Goal: Task Accomplishment & Management: Complete application form

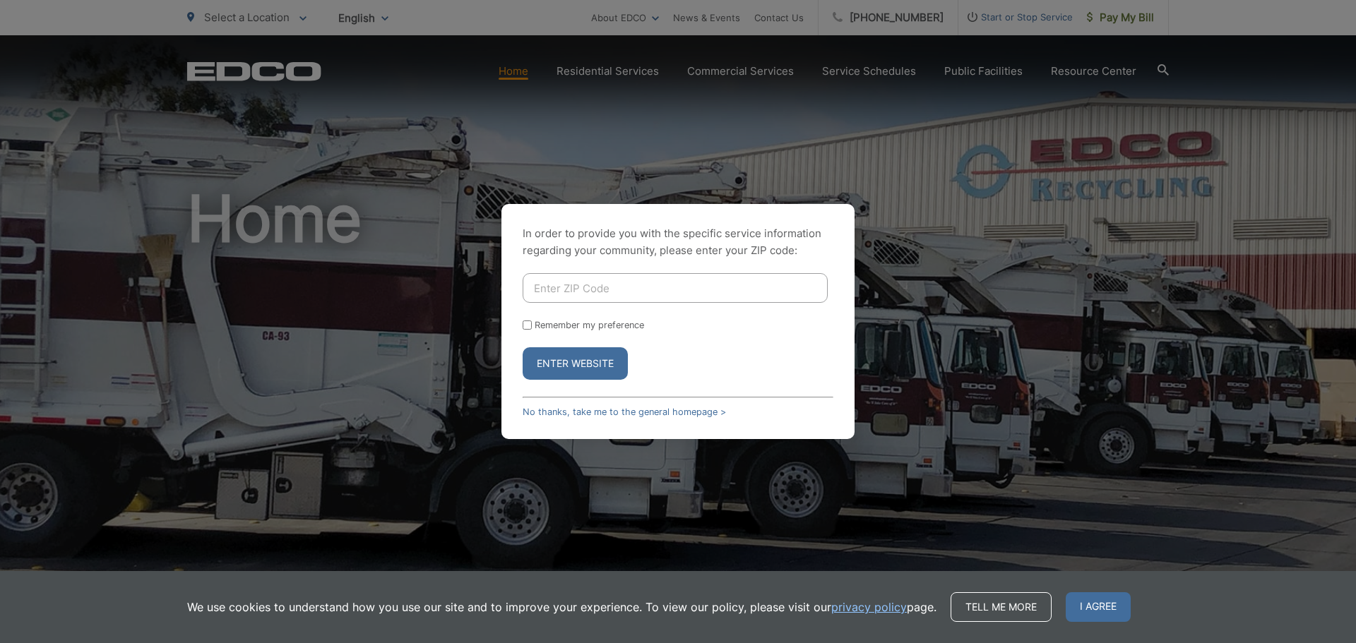
click at [622, 287] on input "Enter ZIP Code" at bounding box center [675, 288] width 305 height 30
type input "92173"
click at [523, 347] on button "Enter Website" at bounding box center [575, 363] width 105 height 32
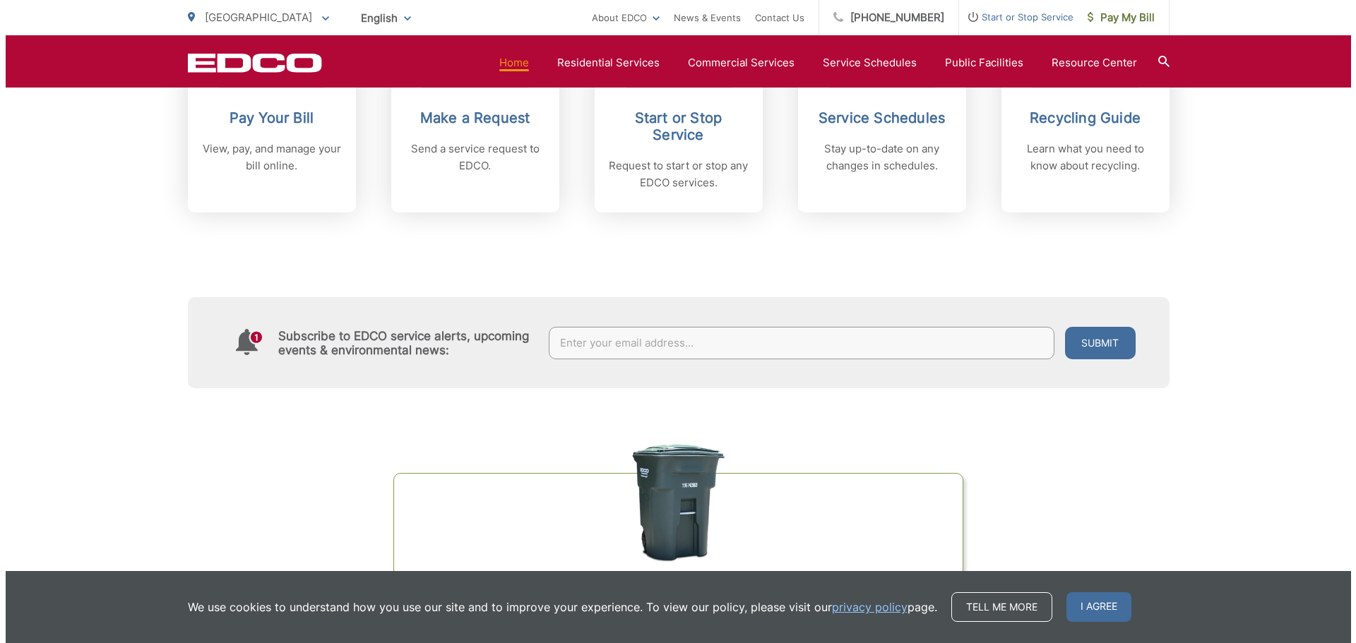
scroll to position [636, 0]
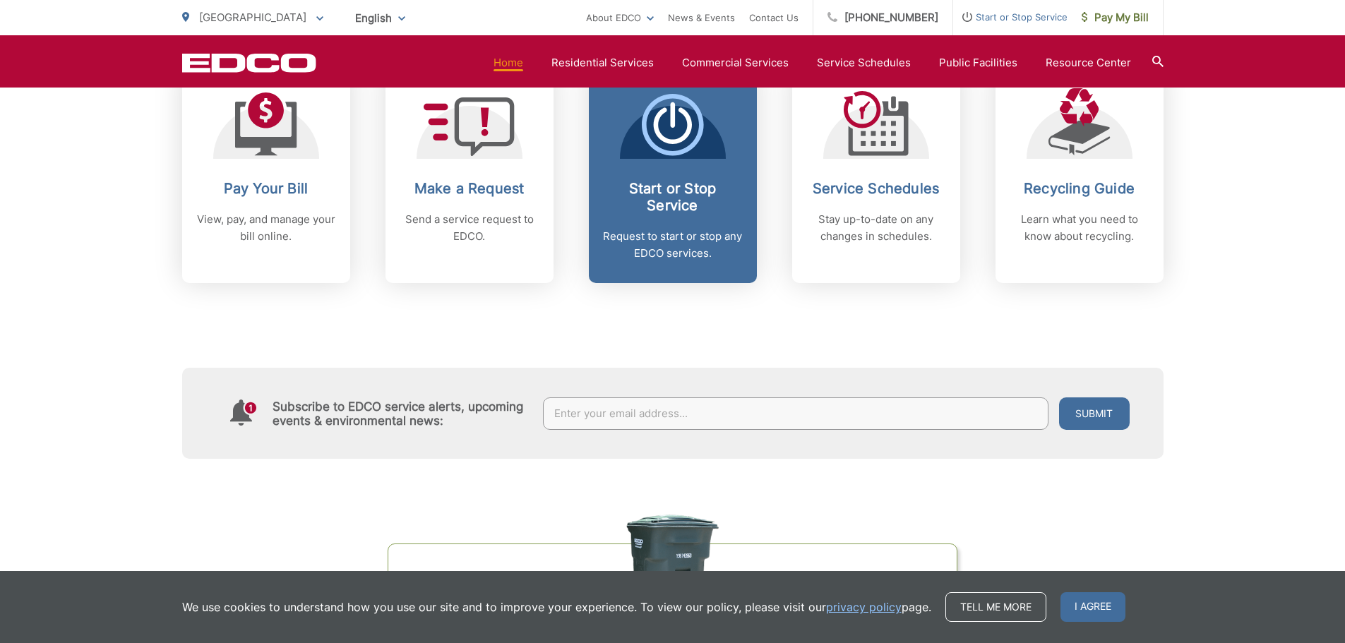
click at [698, 200] on h2 "Start or Stop Service" at bounding box center [673, 197] width 140 height 34
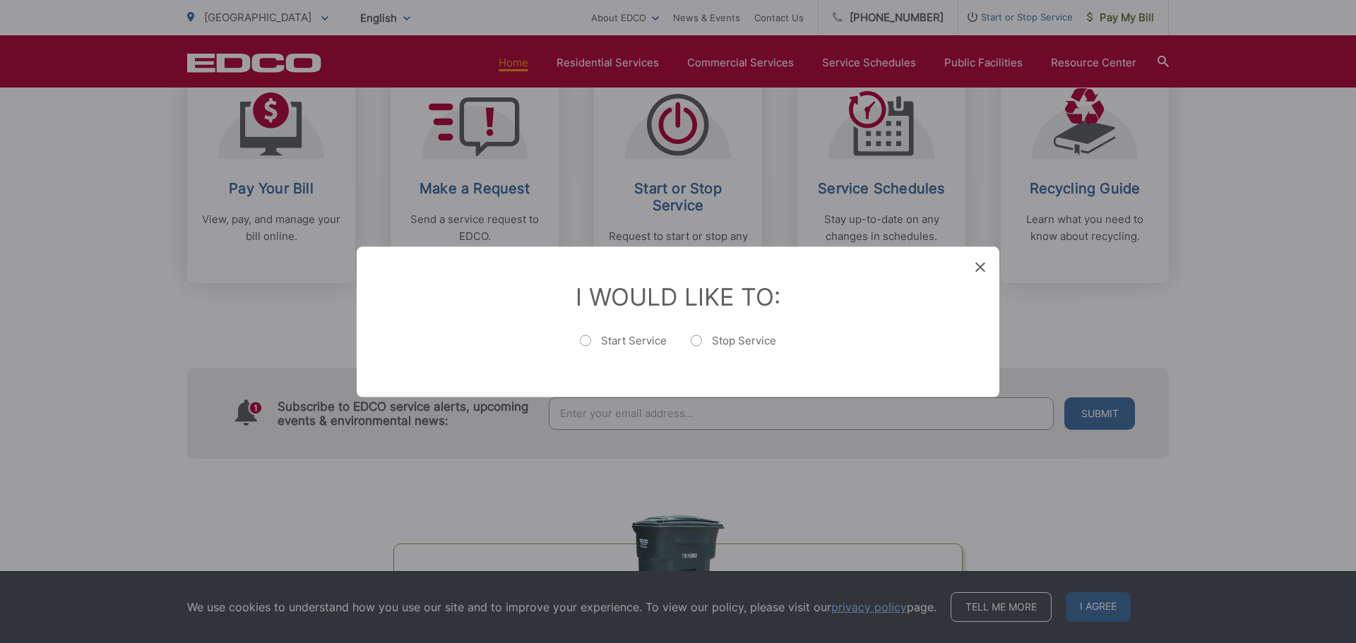
click at [590, 340] on label "Start Service" at bounding box center [623, 347] width 87 height 28
radio input "true"
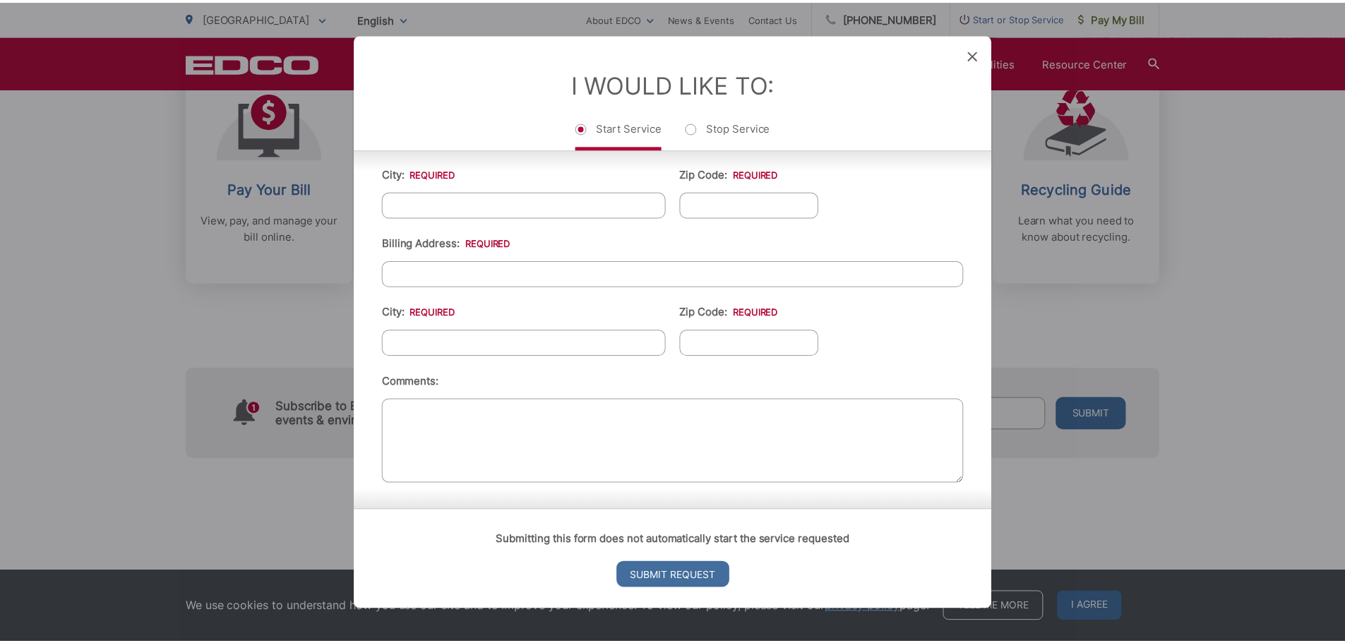
scroll to position [0, 0]
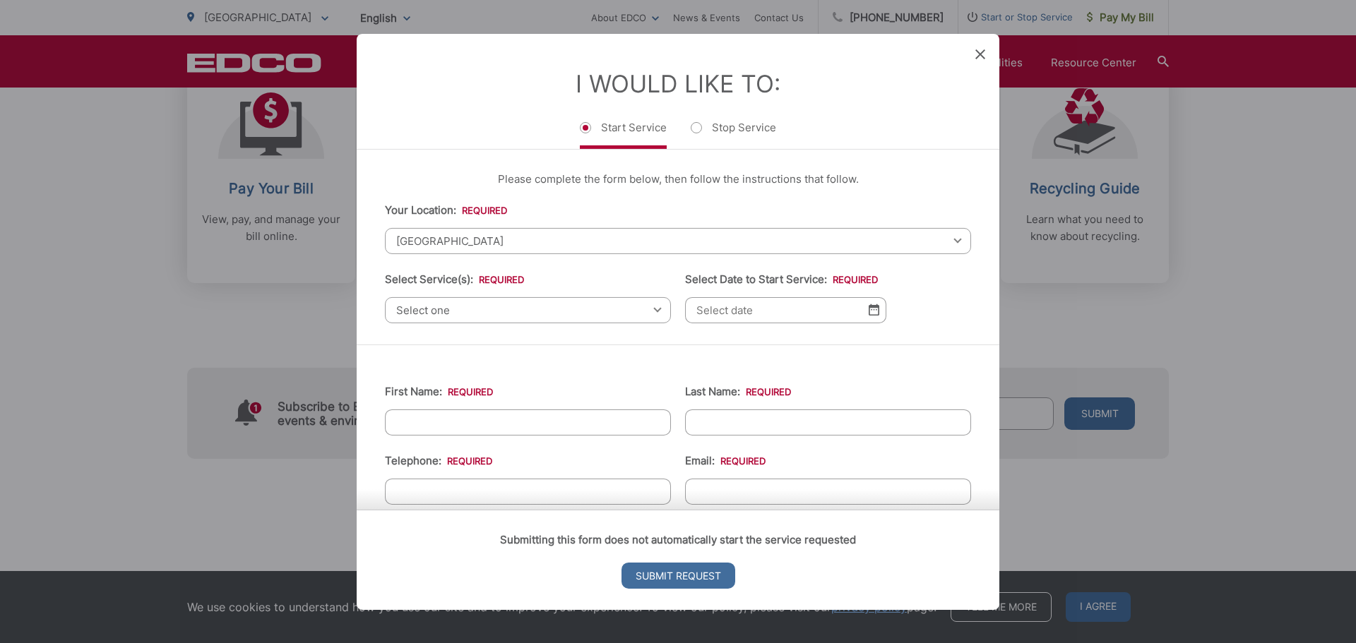
click at [980, 49] on icon at bounding box center [980, 54] width 10 height 10
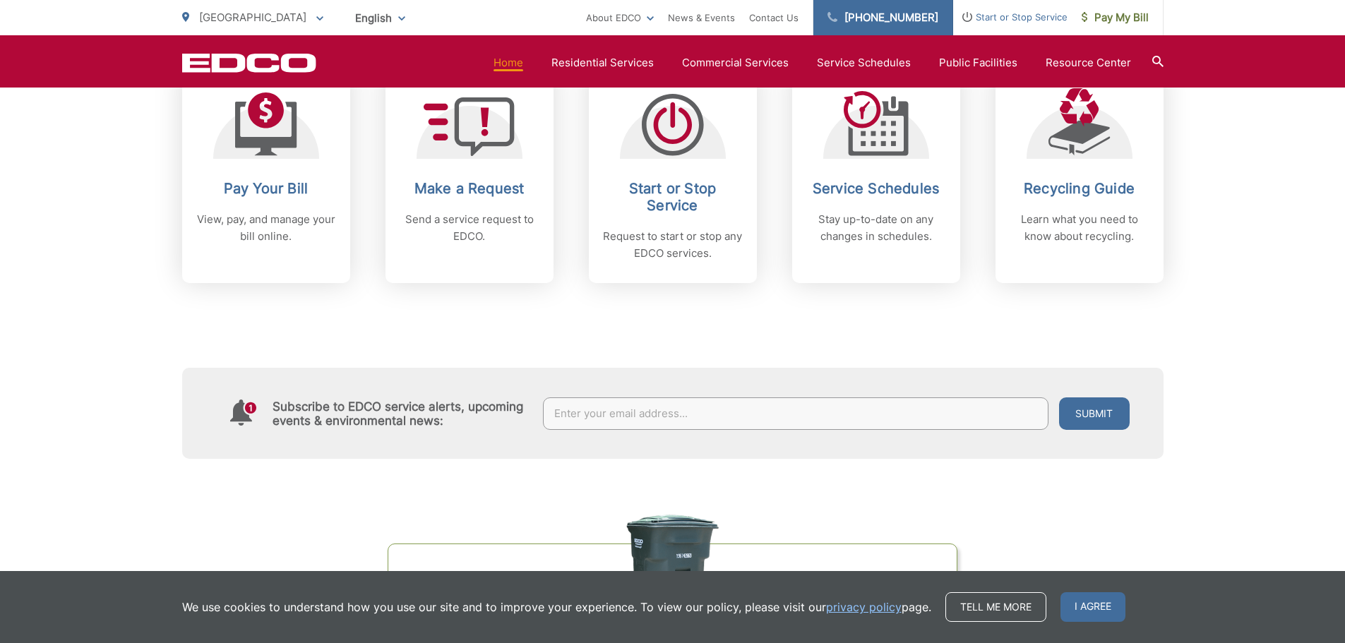
click at [888, 26] on link "[PHONE_NUMBER]" at bounding box center [884, 17] width 140 height 35
